Goal: Use online tool/utility

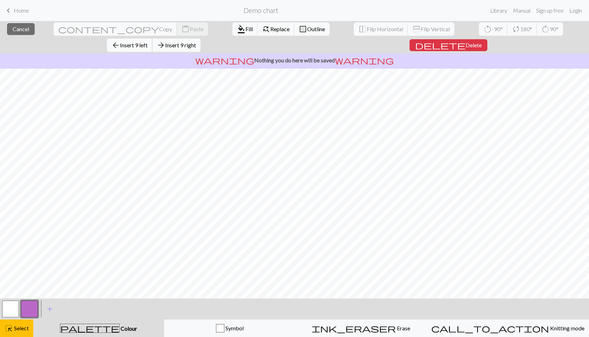
click at [148, 42] on span "Insert 9 left" at bounding box center [134, 45] width 28 height 7
click at [148, 42] on span "Insert 4 left" at bounding box center [134, 45] width 28 height 7
click at [148, 42] on span "Insert 2 left" at bounding box center [134, 45] width 28 height 7
click at [148, 42] on span "Insert 1 left" at bounding box center [134, 45] width 28 height 7
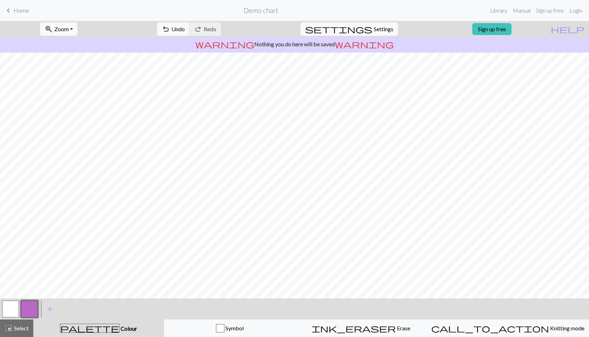
click at [9, 315] on button "button" at bounding box center [10, 309] width 17 height 17
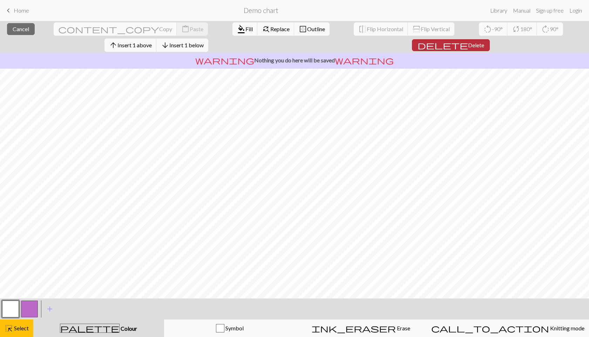
click at [484, 42] on span "Delete" at bounding box center [476, 45] width 16 height 7
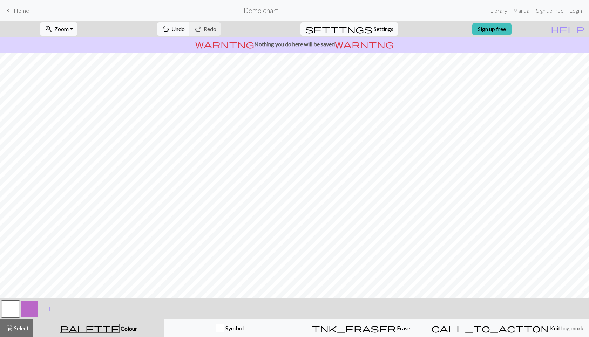
click at [27, 312] on button "button" at bounding box center [29, 309] width 17 height 17
click at [31, 307] on button "button" at bounding box center [29, 309] width 17 height 17
click at [31, 307] on div "Edit colour Name CC1 Use advanced picker workspace_premium Become a Pro user to…" at bounding box center [294, 168] width 589 height 337
click at [99, 334] on button "palette Colour Colour" at bounding box center [98, 329] width 131 height 18
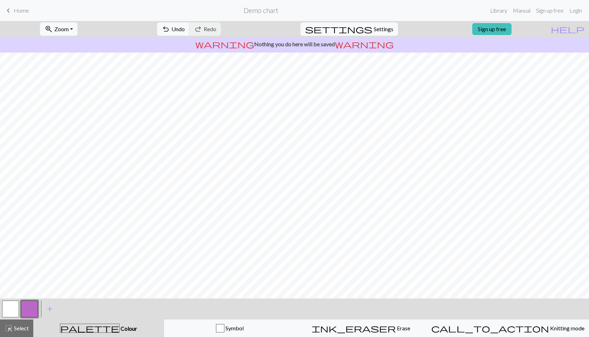
click at [99, 334] on button "palette Colour Colour" at bounding box center [98, 329] width 131 height 18
click at [96, 330] on span "palette" at bounding box center [89, 328] width 59 height 10
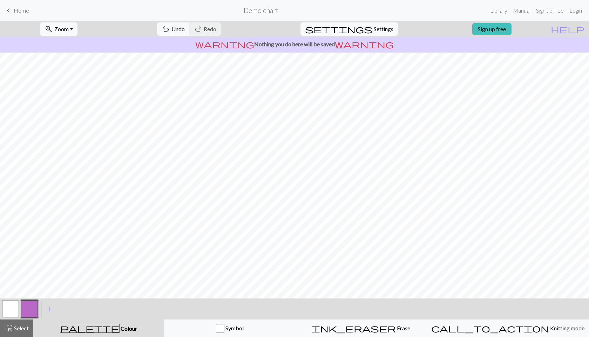
click at [32, 305] on button "button" at bounding box center [29, 309] width 17 height 17
click at [32, 305] on div "Edit colour Name CC1 Use advanced picker workspace_premium Become a Pro user to…" at bounding box center [294, 168] width 589 height 337
click at [32, 305] on button "button" at bounding box center [29, 309] width 17 height 17
click at [32, 305] on div "Edit colour Name CC1 Use advanced picker workspace_premium Become a Pro user to…" at bounding box center [294, 168] width 589 height 337
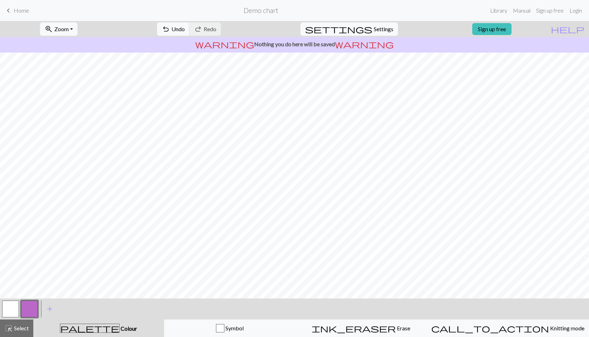
click at [32, 305] on button "button" at bounding box center [29, 309] width 17 height 17
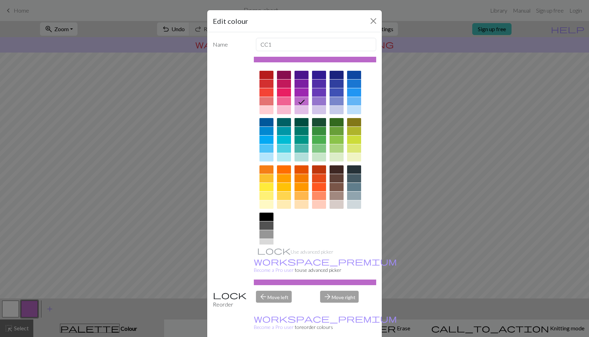
click at [269, 82] on div at bounding box center [266, 84] width 14 height 8
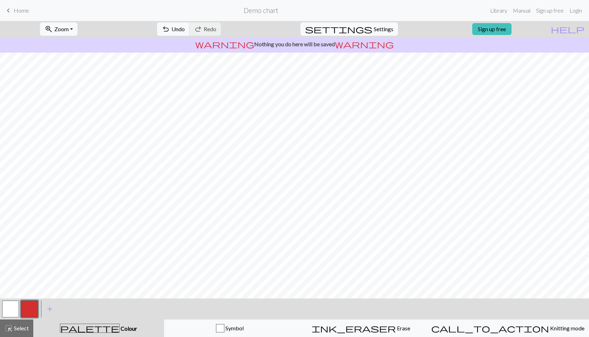
click at [10, 310] on button "button" at bounding box center [10, 309] width 17 height 17
click at [28, 302] on button "button" at bounding box center [29, 309] width 17 height 17
click at [9, 311] on button "button" at bounding box center [10, 309] width 17 height 17
click at [32, 304] on button "button" at bounding box center [29, 309] width 17 height 17
click at [15, 309] on button "button" at bounding box center [10, 309] width 17 height 17
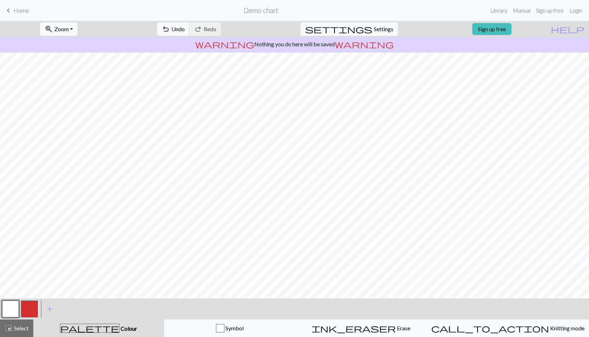
click at [38, 307] on div at bounding box center [29, 309] width 19 height 19
click at [28, 306] on button "button" at bounding box center [29, 309] width 17 height 17
click at [14, 309] on button "button" at bounding box center [10, 309] width 17 height 17
